Goal: Task Accomplishment & Management: Manage account settings

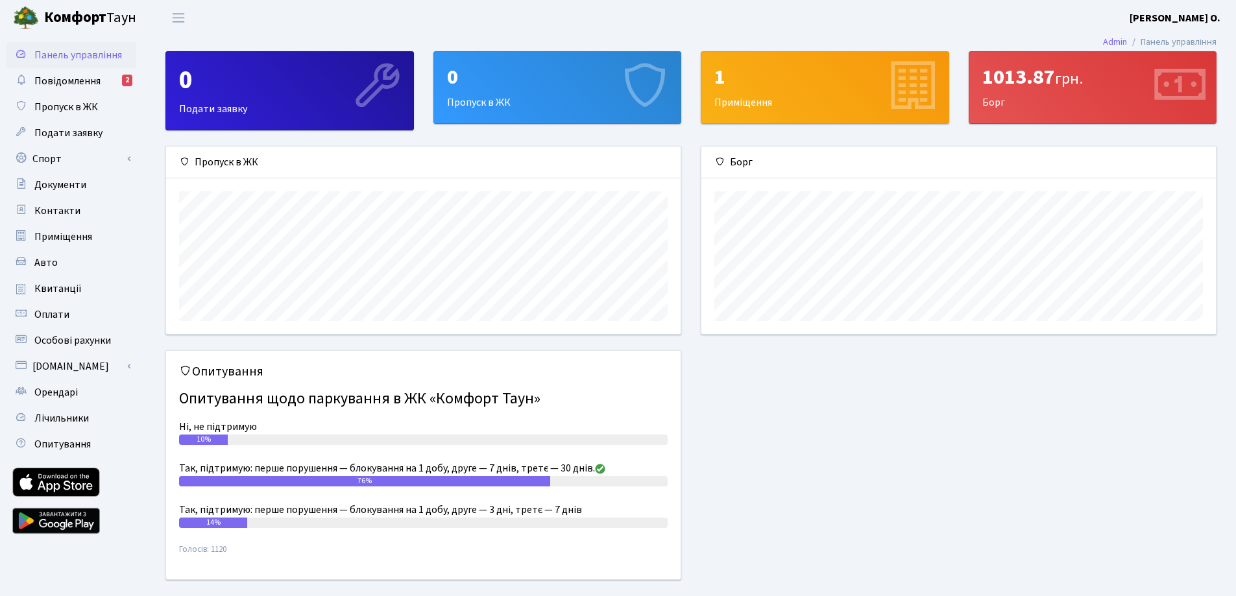
scroll to position [187, 514]
click at [47, 80] on span "Повідомлення" at bounding box center [67, 81] width 66 height 14
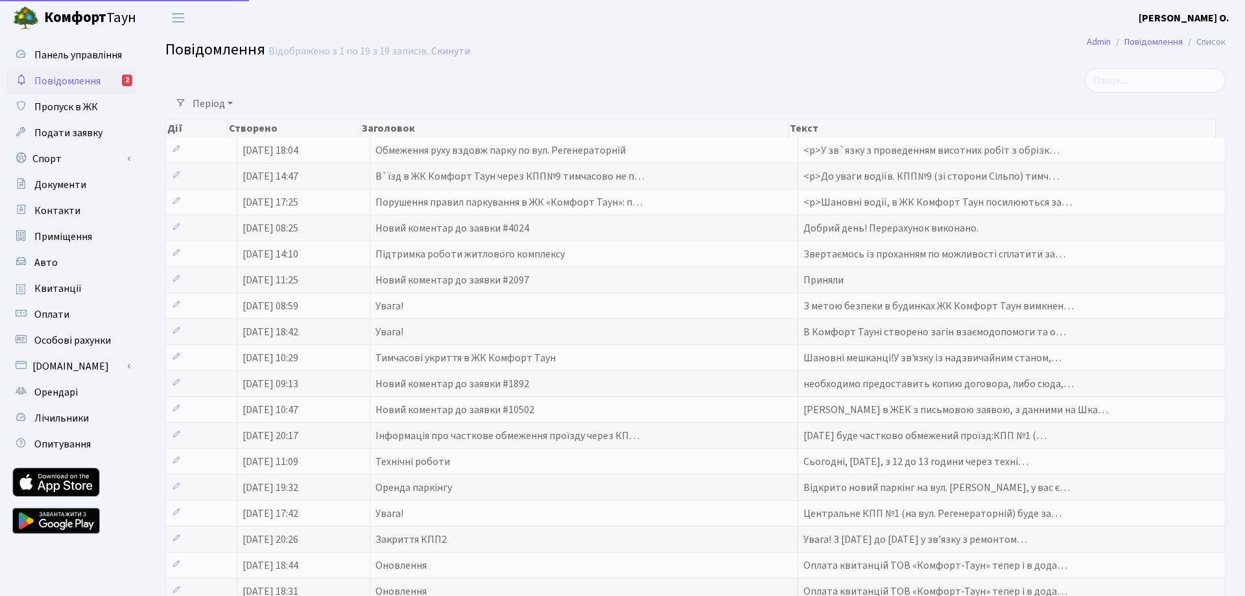
select select "25"
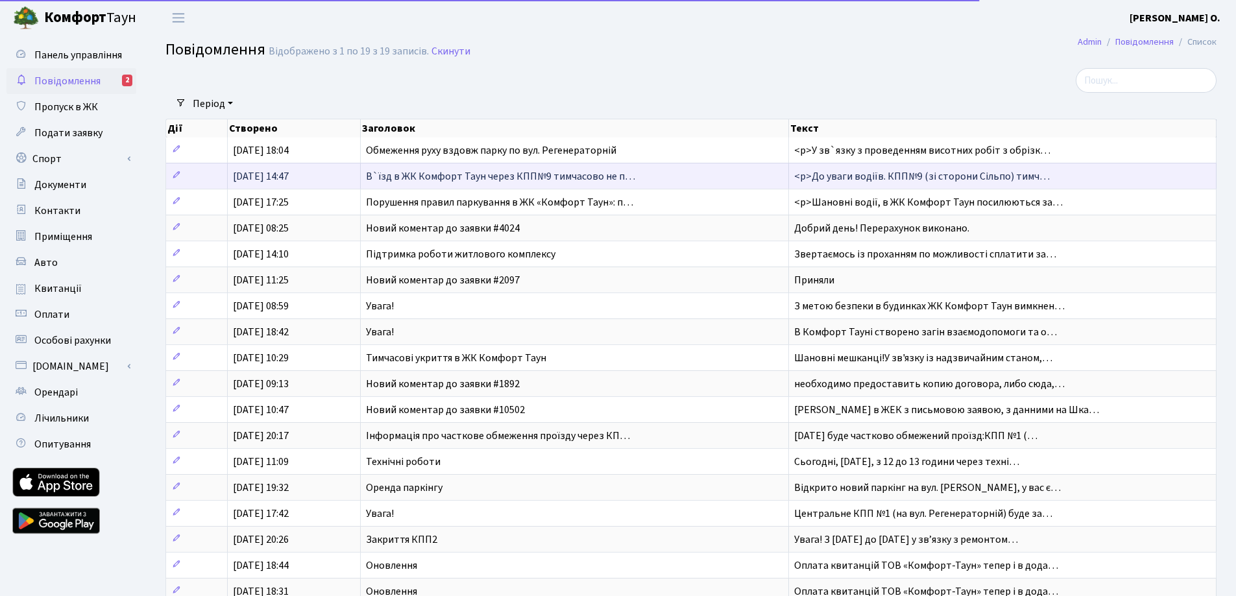
click at [486, 173] on span "В`їзд в ЖК Комфорт Таун через КПП№9 тимчасово не п…" at bounding box center [500, 176] width 269 height 14
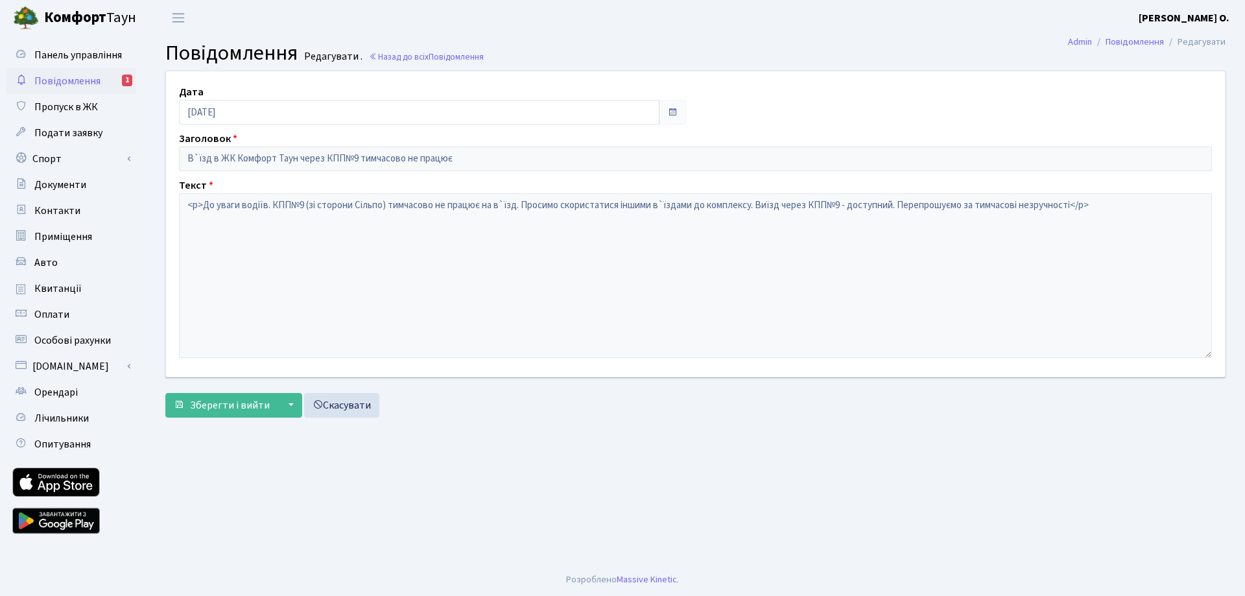
click at [88, 82] on span "Повідомлення" at bounding box center [67, 81] width 66 height 14
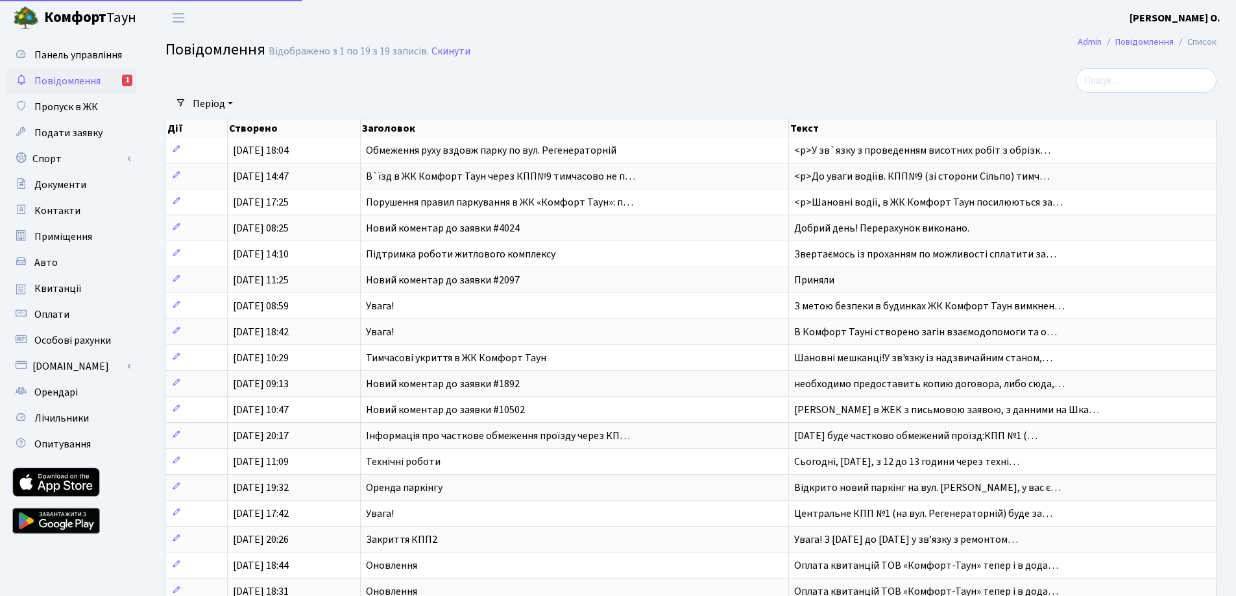
select select "25"
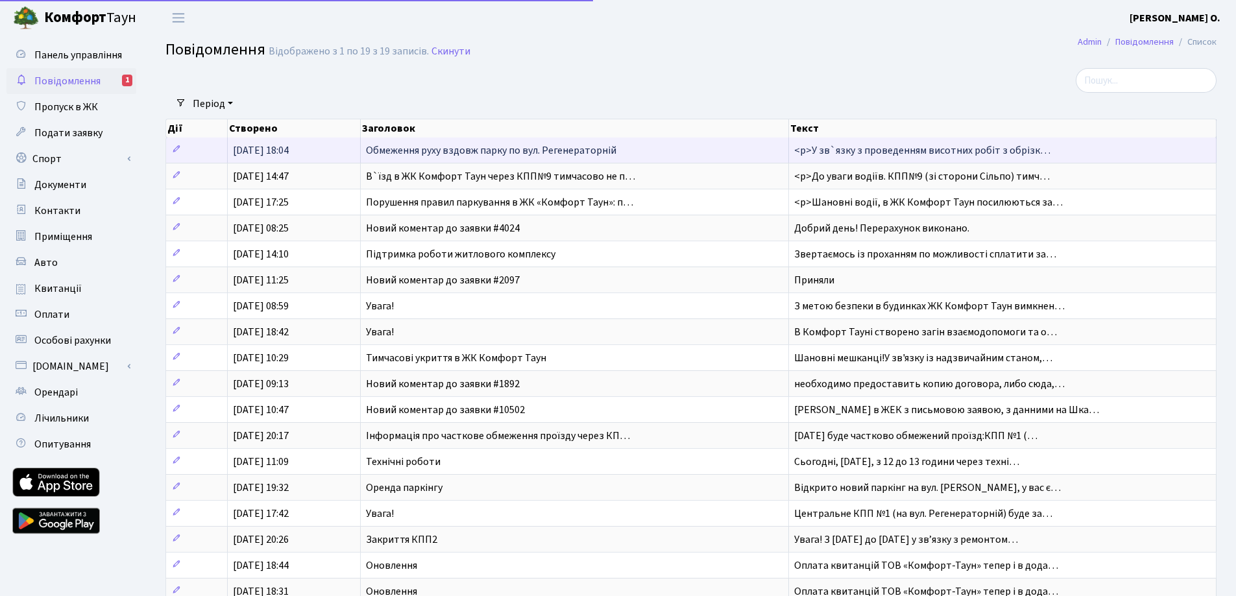
click at [492, 152] on span "Обмеження руху вздовж парку по вул. Регенераторній" at bounding box center [491, 150] width 250 height 14
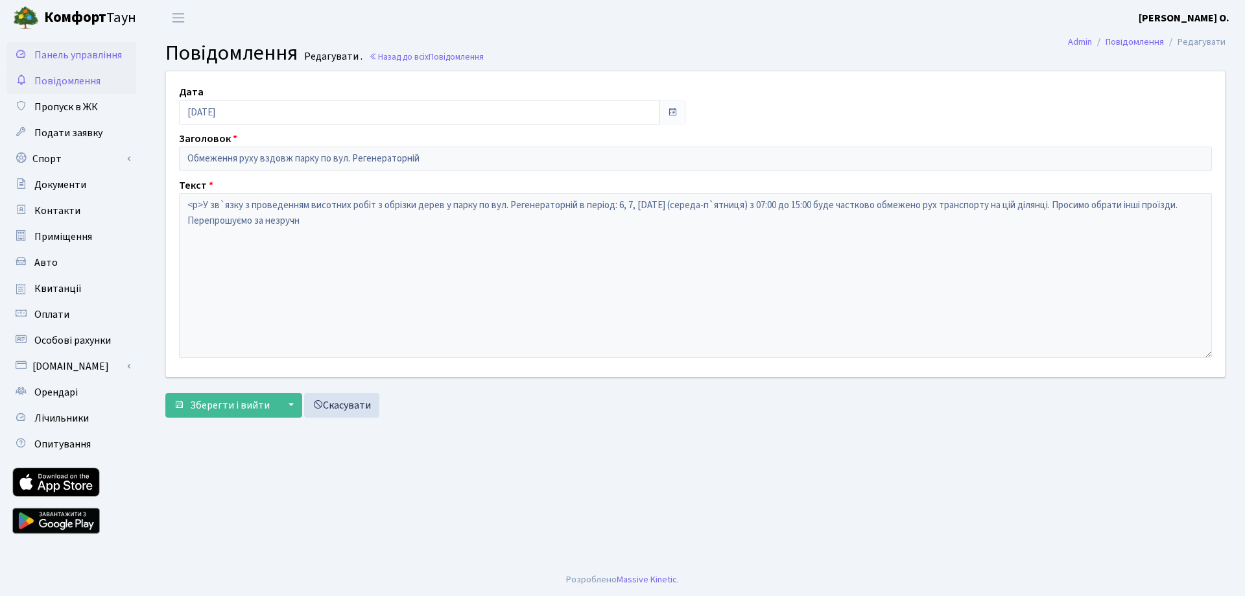
click at [106, 53] on span "Панель управління" at bounding box center [78, 55] width 88 height 14
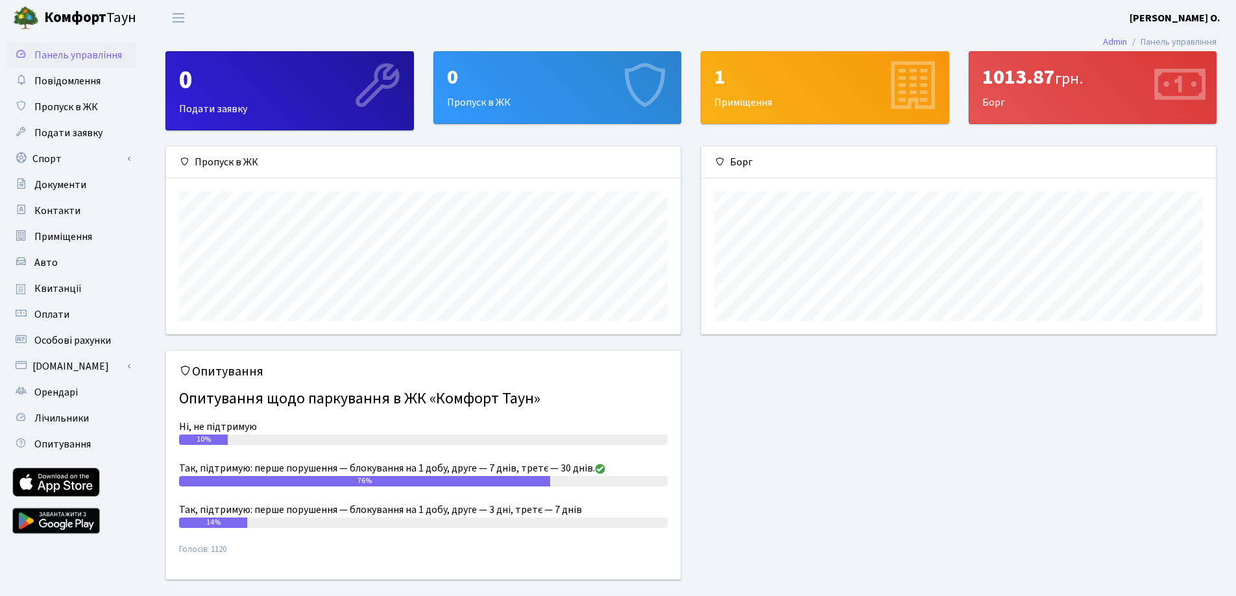
scroll to position [187, 514]
